Goal: Find specific page/section: Find specific page/section

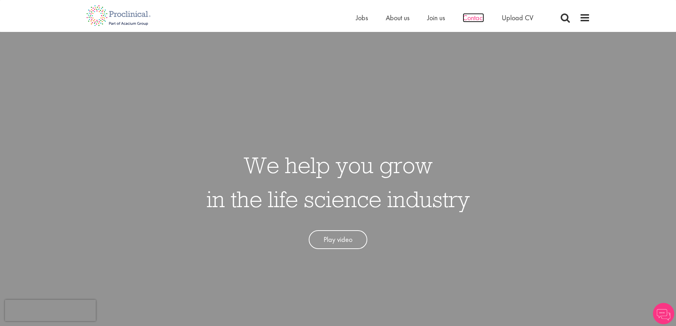
click at [475, 19] on span "Contact" at bounding box center [472, 17] width 21 height 9
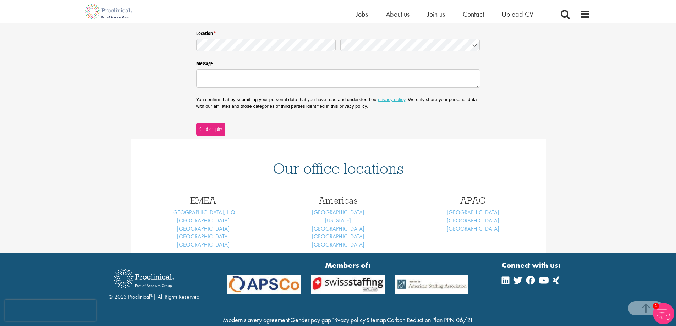
scroll to position [35, 0]
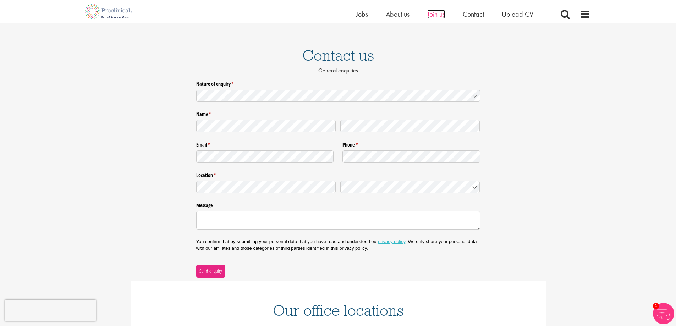
click at [440, 17] on span "Join us" at bounding box center [436, 14] width 18 height 9
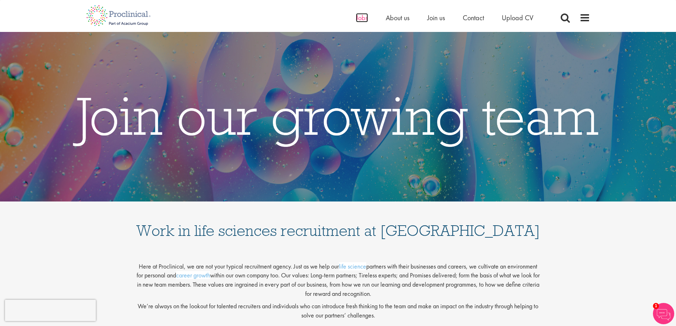
click at [364, 21] on span "Jobs" at bounding box center [362, 17] width 12 height 9
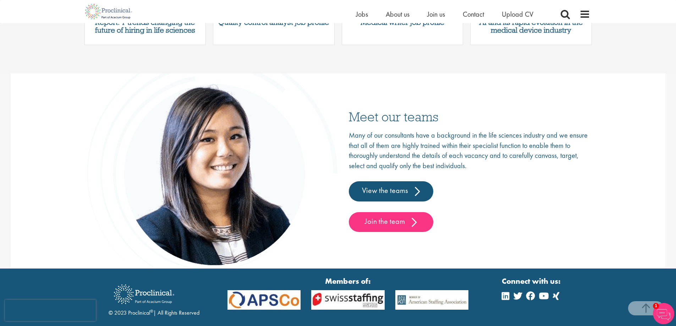
scroll to position [1110, 0]
